Goal: Task Accomplishment & Management: Use online tool/utility

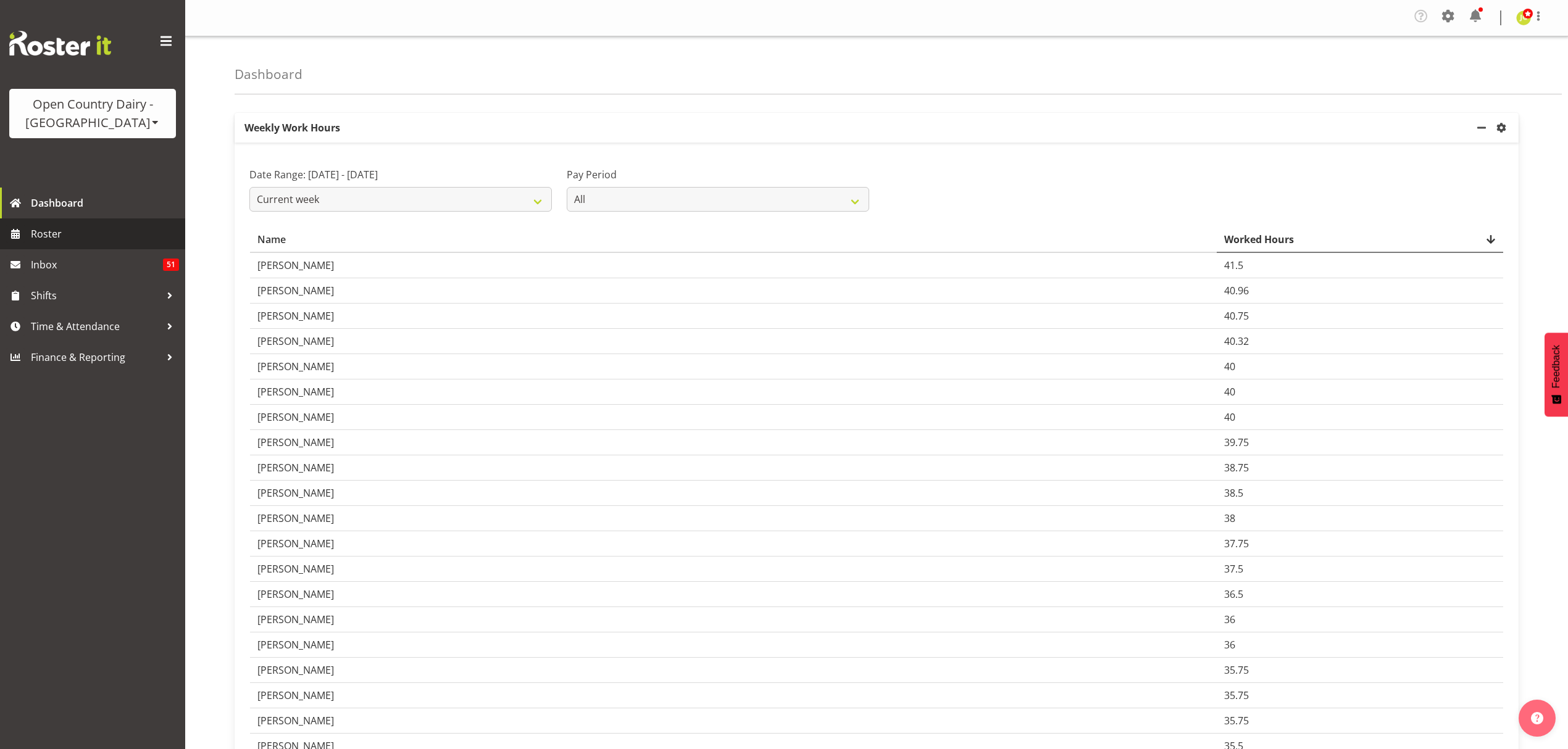
click at [88, 238] on span "Roster" at bounding box center [105, 234] width 148 height 19
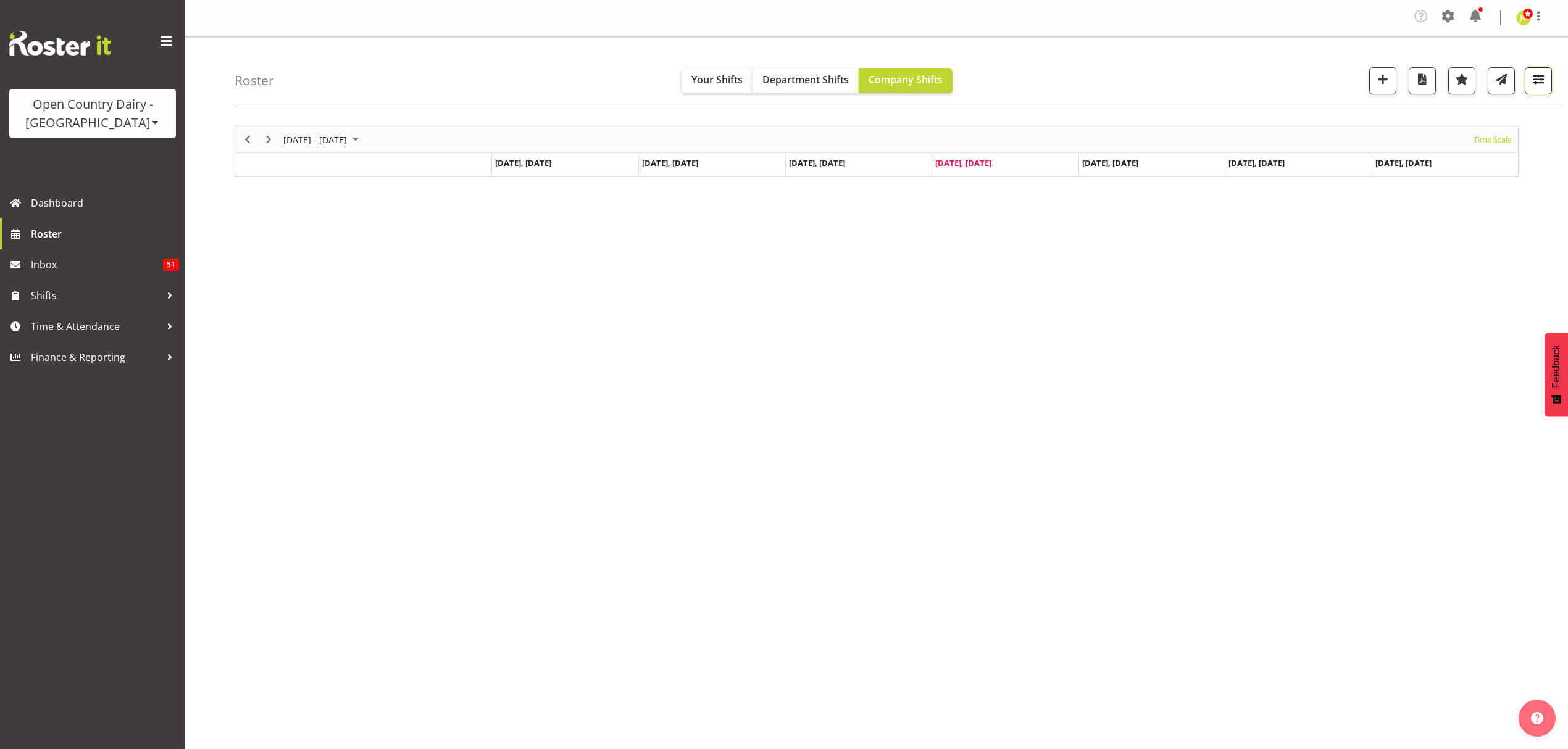
click at [1544, 80] on span "button" at bounding box center [1539, 79] width 16 height 16
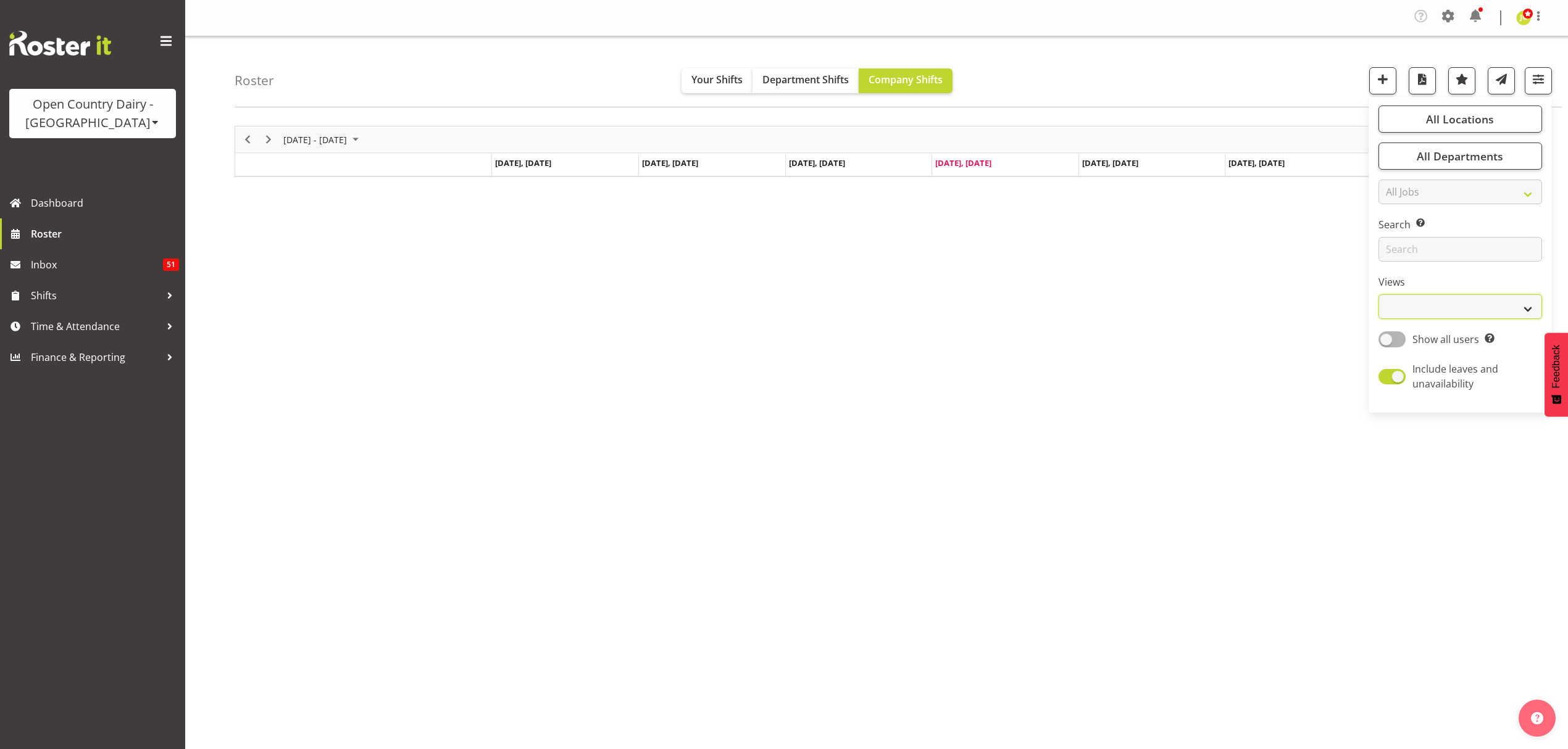
click at [1453, 306] on select "Staff Role Shift - Horizontal Shift - Vertical Staff - Location" at bounding box center [1460, 306] width 164 height 24
select select "shift"
click at [1379, 295] on select "Staff Role Shift - Horizontal Shift - Vertical Staff - Location" at bounding box center [1460, 306] width 164 height 24
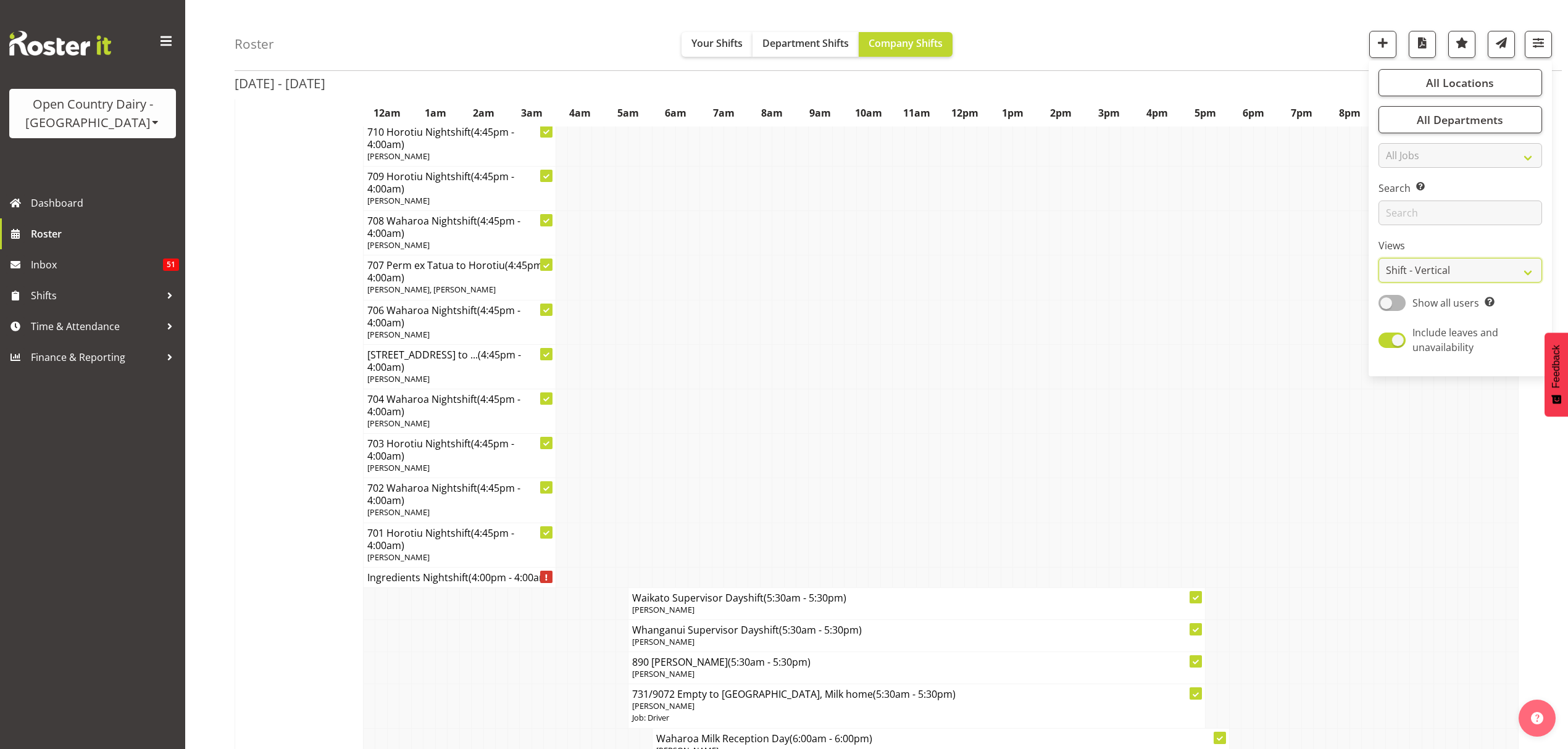
scroll to position [6089, 0]
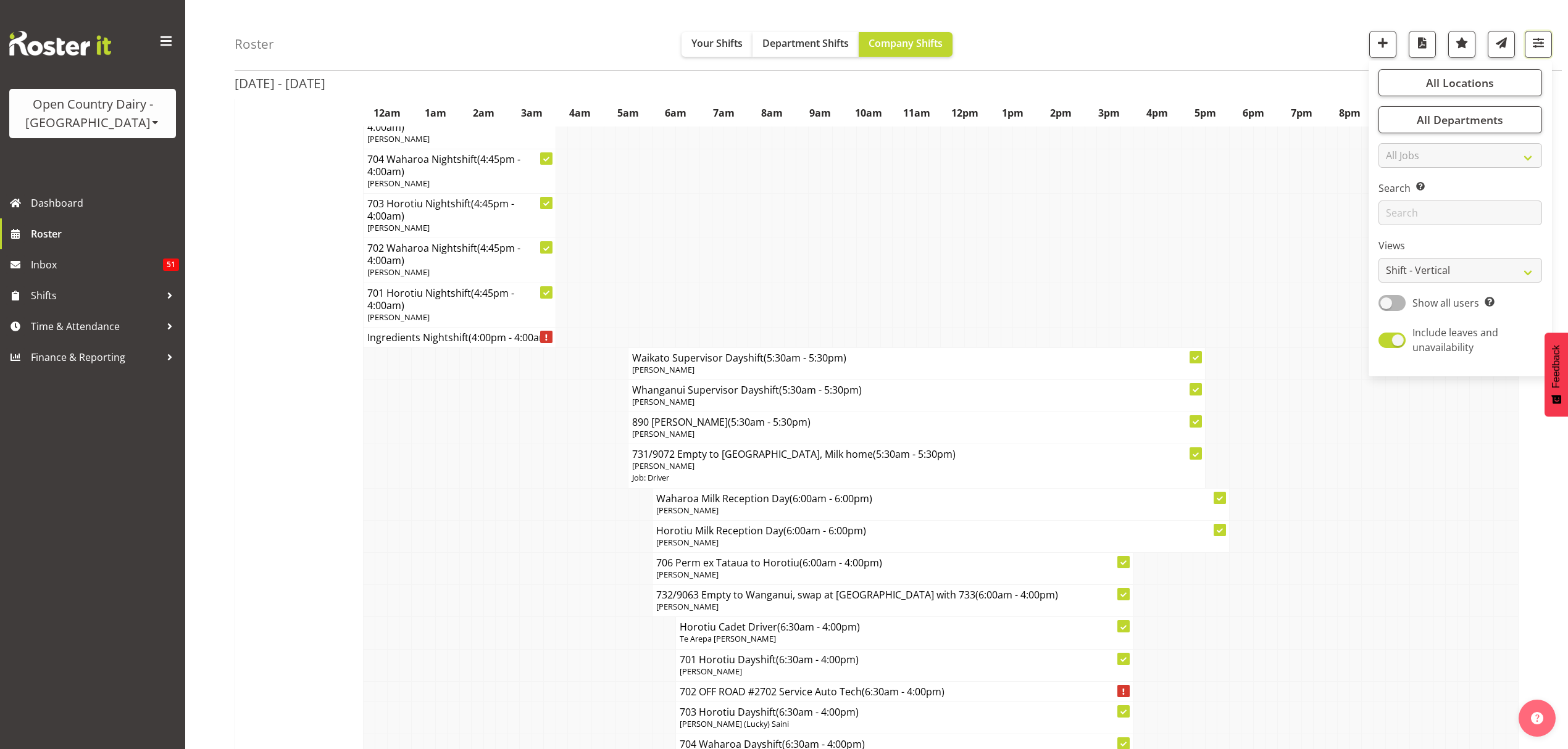
drag, startPoint x: 1527, startPoint y: 36, endPoint x: 1518, endPoint y: 41, distance: 10.3
click at [1527, 35] on button "button" at bounding box center [1538, 44] width 27 height 27
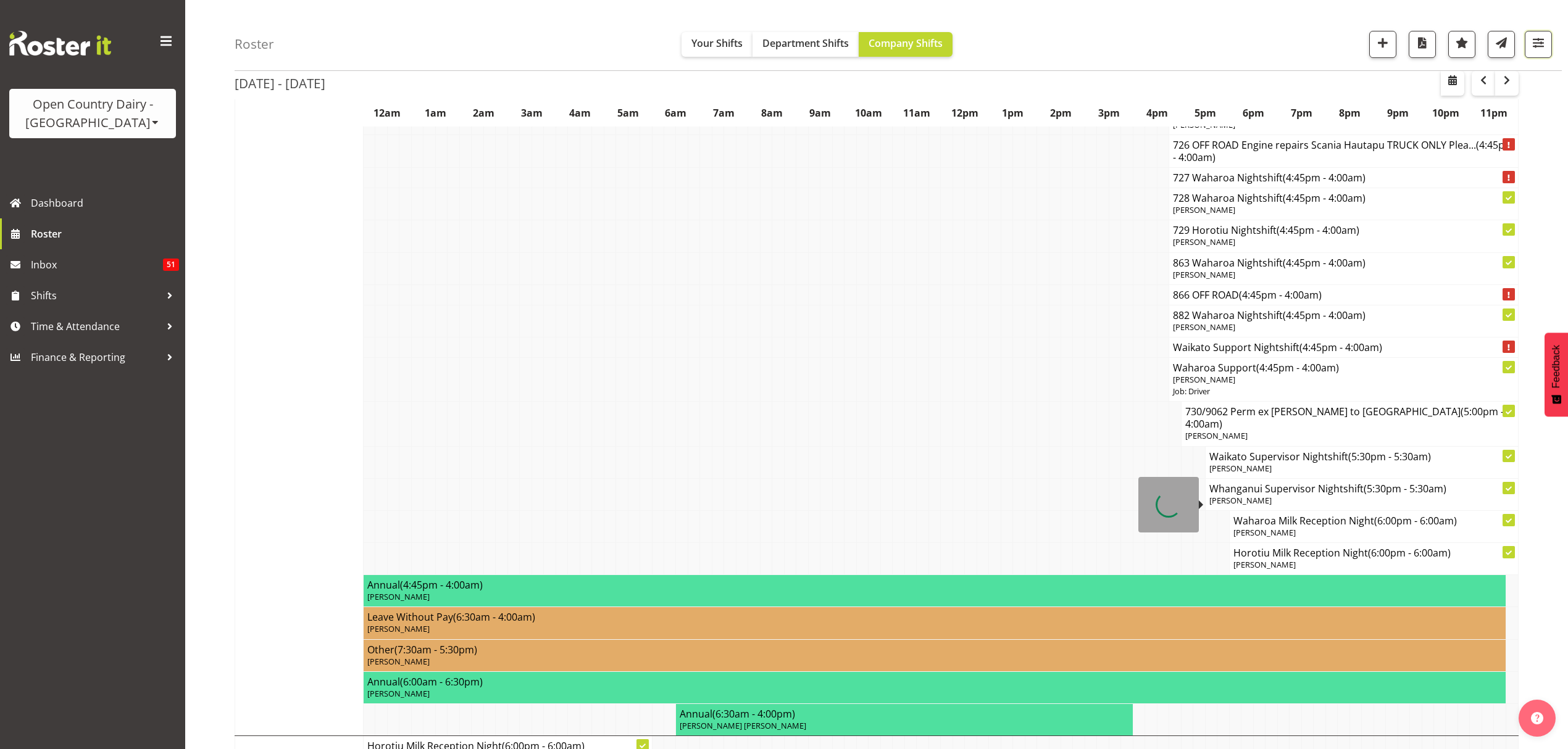
scroll to position [8640, 0]
